Goal: Task Accomplishment & Management: Use online tool/utility

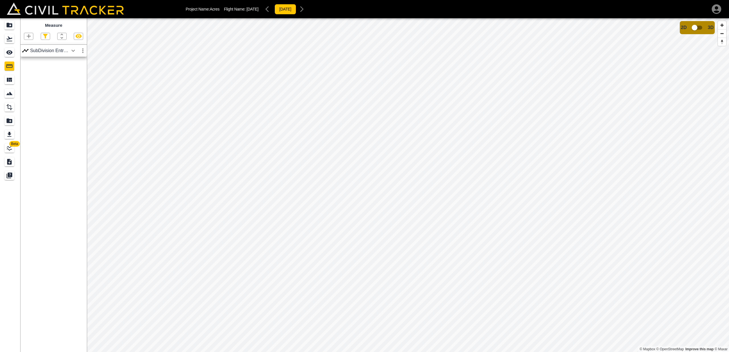
click at [6, 149] on div "LineWork" at bounding box center [10, 147] width 10 height 9
click at [66, 72] on icon "button" at bounding box center [68, 72] width 6 height 4
click at [66, 72] on icon "button" at bounding box center [68, 72] width 6 height 5
click at [69, 73] on icon "button" at bounding box center [68, 72] width 6 height 4
click at [69, 71] on icon "button" at bounding box center [68, 72] width 6 height 5
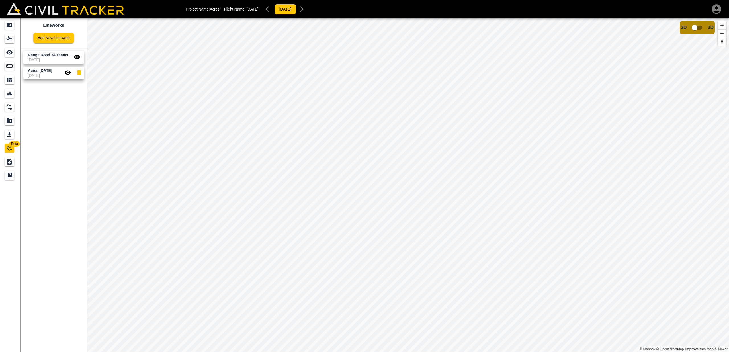
click at [77, 58] on icon "button" at bounding box center [76, 57] width 7 height 7
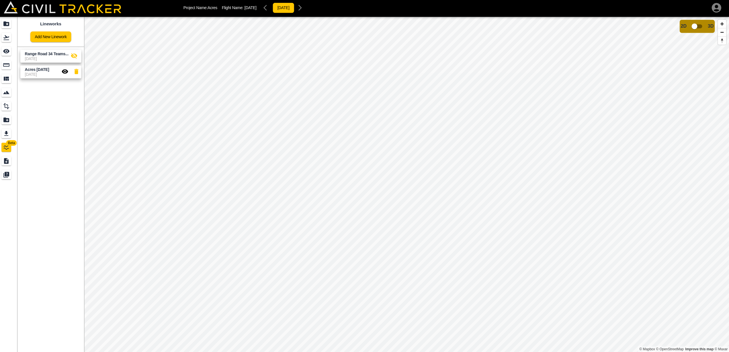
click at [74, 55] on icon "button" at bounding box center [77, 56] width 6 height 5
click at [65, 70] on icon "button" at bounding box center [68, 72] width 6 height 4
click at [73, 56] on icon "button" at bounding box center [76, 57] width 7 height 7
click at [65, 70] on icon "button" at bounding box center [68, 72] width 6 height 5
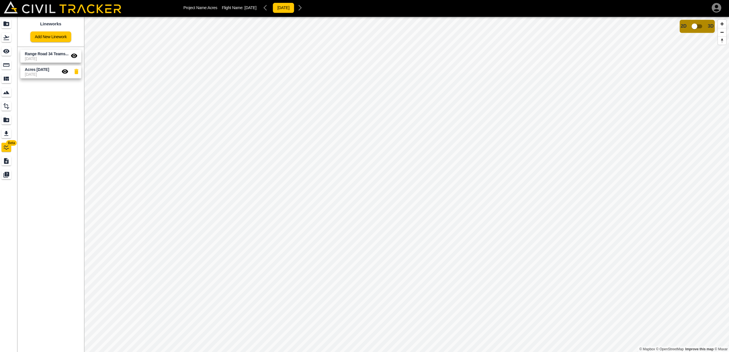
click at [64, 70] on icon "button" at bounding box center [67, 72] width 7 height 7
click at [74, 55] on icon "button" at bounding box center [77, 57] width 6 height 4
click at [5, 64] on div "Measure" at bounding box center [10, 65] width 10 height 9
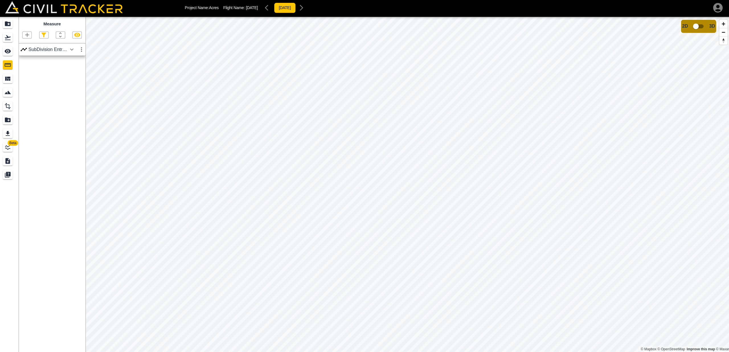
click at [77, 34] on icon "button" at bounding box center [78, 36] width 6 height 4
click at [9, 104] on icon "Design" at bounding box center [10, 107] width 6 height 6
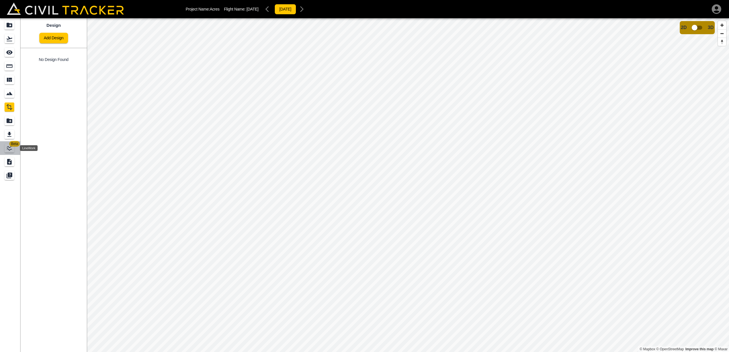
click at [9, 150] on icon "LineWork" at bounding box center [9, 147] width 5 height 5
click at [78, 57] on icon "button" at bounding box center [76, 57] width 7 height 7
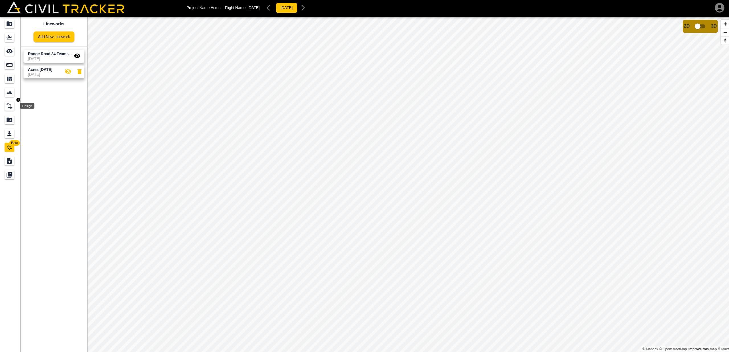
click at [8, 104] on icon "Design" at bounding box center [9, 107] width 7 height 7
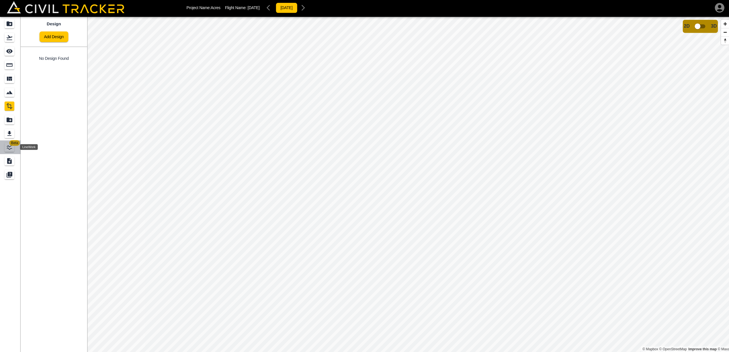
click at [6, 145] on icon "LineWork" at bounding box center [9, 148] width 7 height 7
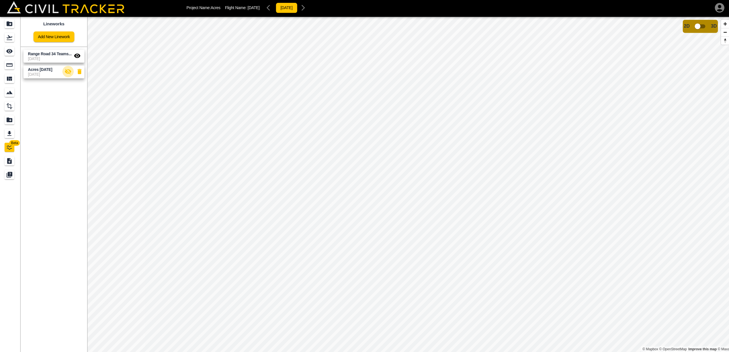
click at [68, 69] on icon "button" at bounding box center [67, 72] width 7 height 7
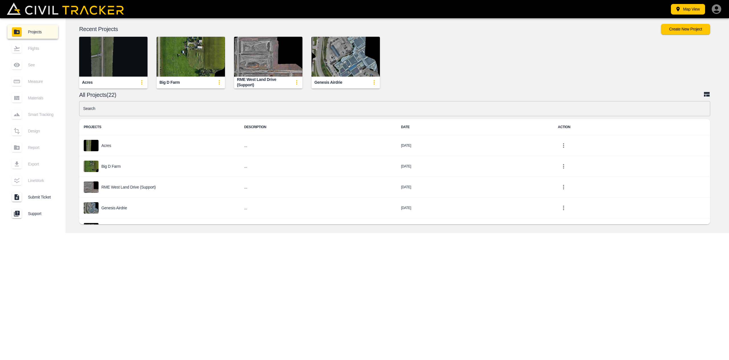
click at [104, 66] on img "button" at bounding box center [113, 57] width 68 height 40
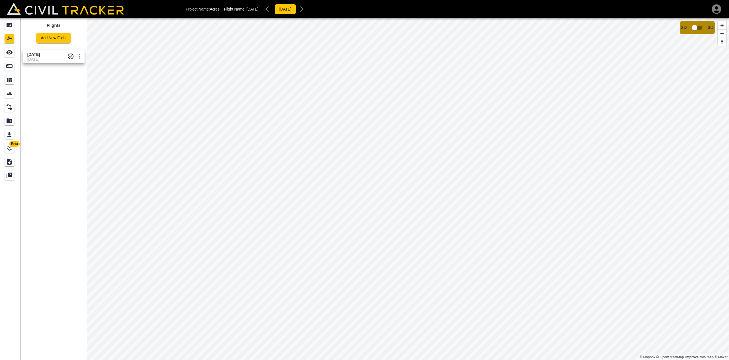
click at [7, 146] on icon "LineWork" at bounding box center [9, 148] width 7 height 7
click at [10, 67] on icon "Measure" at bounding box center [9, 65] width 6 height 3
click at [29, 36] on icon "button" at bounding box center [29, 36] width 4 height 4
click at [25, 53] on p "Polyline" at bounding box center [26, 54] width 13 height 5
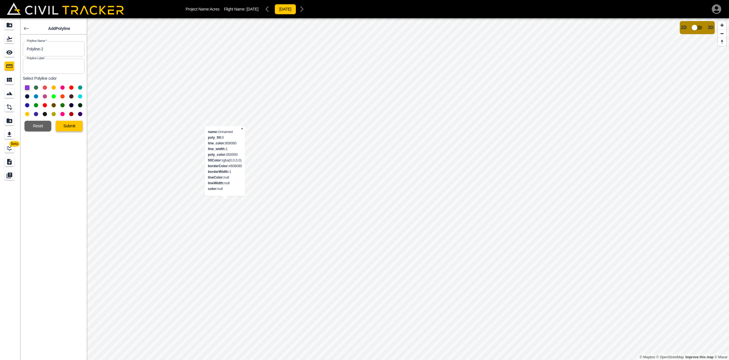
click at [64, 128] on button "Submit" at bounding box center [69, 126] width 27 height 11
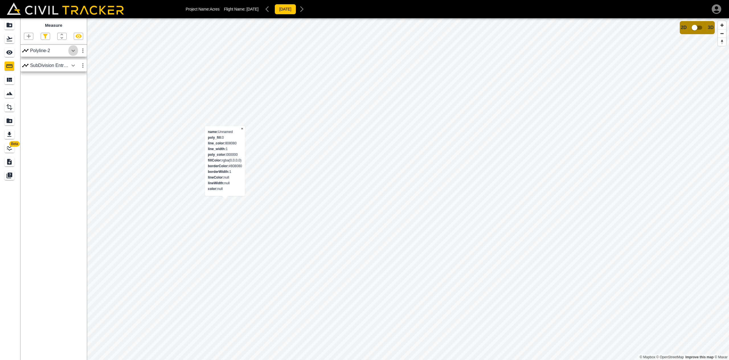
click at [71, 51] on icon "button" at bounding box center [73, 50] width 7 height 7
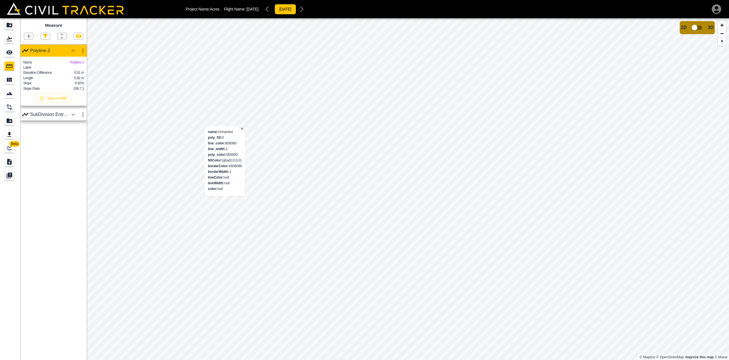
click at [241, 129] on button "×" at bounding box center [242, 128] width 6 height 5
click at [31, 36] on icon "button" at bounding box center [28, 36] width 7 height 7
click at [26, 53] on p "Polyline" at bounding box center [26, 54] width 13 height 5
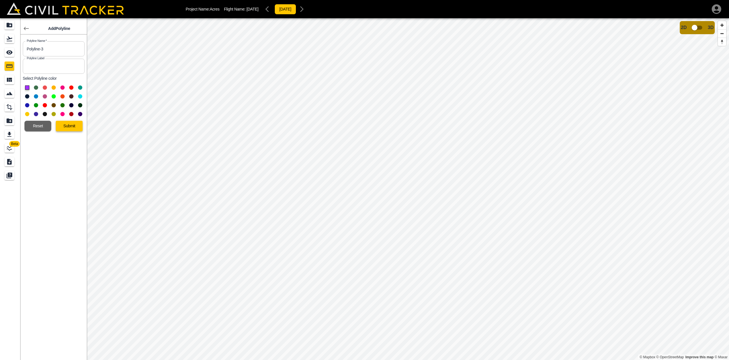
click at [76, 125] on button "Submit" at bounding box center [69, 126] width 27 height 11
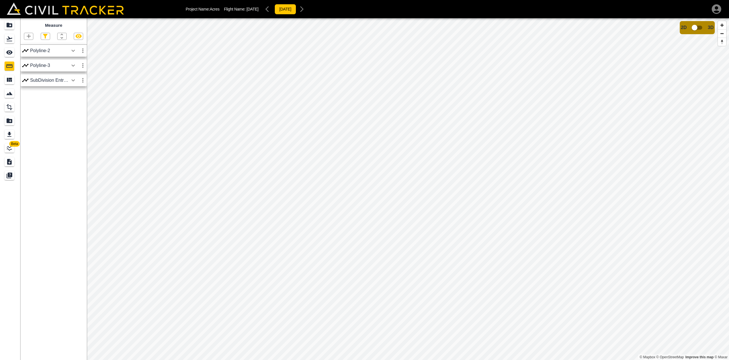
click at [73, 66] on icon "button" at bounding box center [72, 65] width 3 height 2
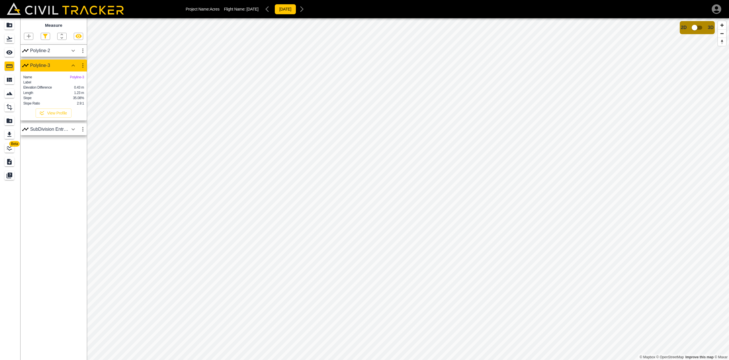
click at [72, 67] on icon "button" at bounding box center [73, 65] width 7 height 7
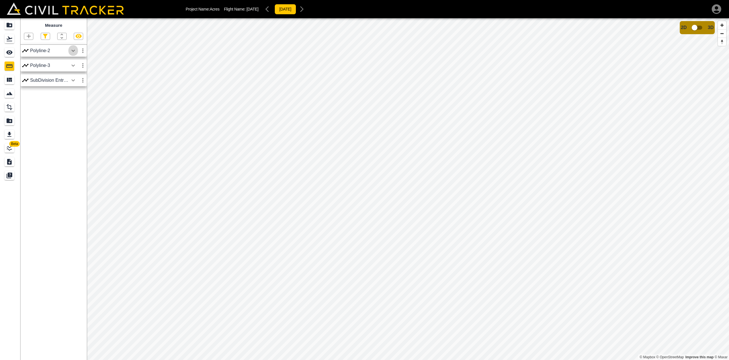
click at [73, 51] on icon "button" at bounding box center [72, 51] width 3 height 2
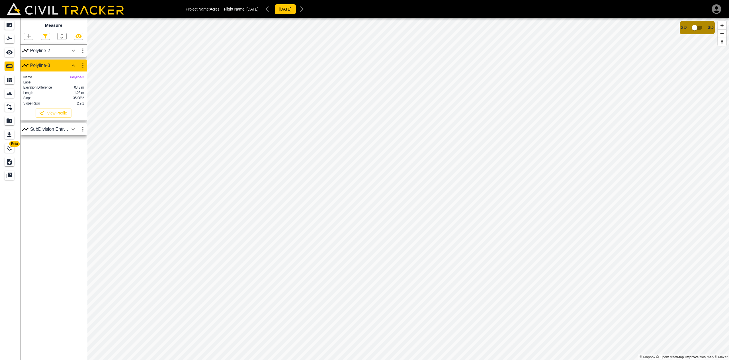
click at [72, 68] on icon "button" at bounding box center [73, 65] width 7 height 7
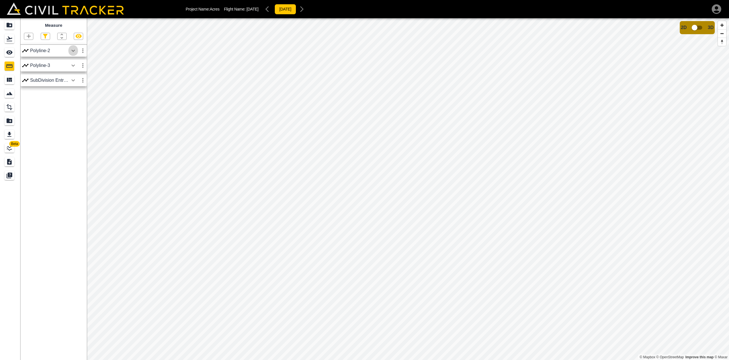
click at [73, 51] on icon "button" at bounding box center [72, 51] width 3 height 2
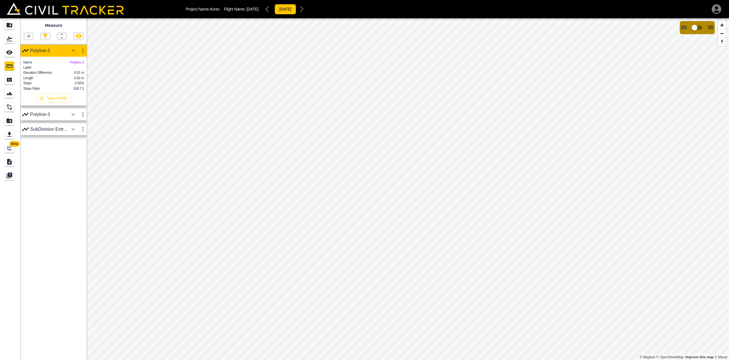
click at [77, 37] on icon "button" at bounding box center [78, 36] width 6 height 4
click at [77, 37] on icon "button" at bounding box center [78, 36] width 6 height 5
click at [83, 50] on icon "button" at bounding box center [82, 50] width 7 height 7
click at [83, 50] on div at bounding box center [364, 180] width 729 height 360
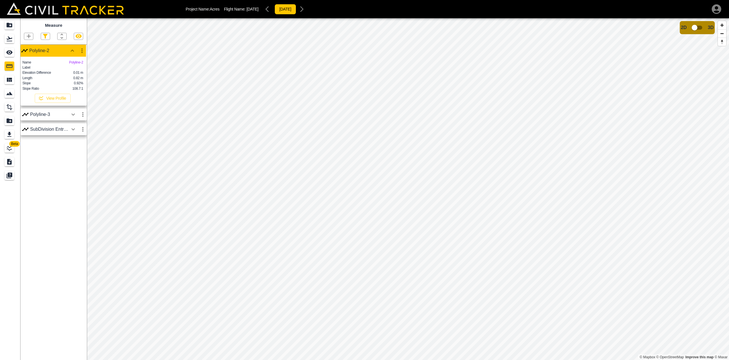
click at [403, 0] on html "Project Name: Acres Flight Name: [DATE] [DATE] Beta Measure Polyline-2 Name Pol…" at bounding box center [364, 180] width 729 height 360
click at [366, 0] on html "Project Name: Acres Flight Name: [DATE] [DATE] Beta Measure Polyline-2 Name Pol…" at bounding box center [364, 180] width 729 height 360
click at [359, 0] on html "Project Name: Acres Flight Name: [DATE] [DATE] Beta Measure Polyline-2 Name Pol…" at bounding box center [364, 180] width 729 height 360
click at [360, 0] on html "Project Name: Acres Flight Name: [DATE] [DATE] Beta Measure Polyline-2 Name Pol…" at bounding box center [364, 180] width 729 height 360
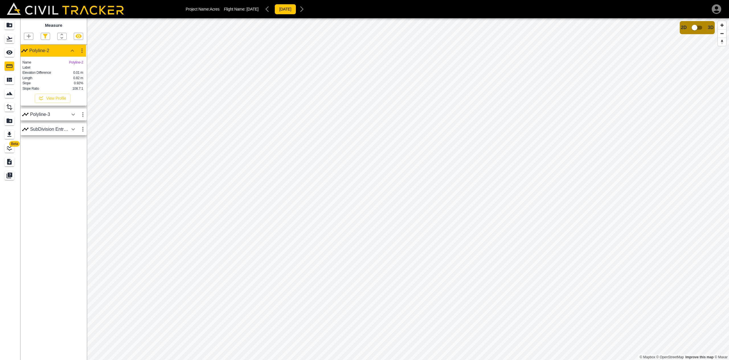
click at [355, 0] on html "Project Name: Acres Flight Name: [DATE] [DATE] Beta Measure Polyline-2 Name Pol…" at bounding box center [364, 180] width 729 height 360
